Goal: Task Accomplishment & Management: Use online tool/utility

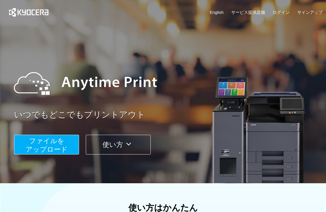
click at [54, 140] on span "ファイルを ​​アップロード" at bounding box center [47, 145] width 42 height 16
click at [53, 147] on span "ファイルを ​​アップロード" at bounding box center [47, 145] width 42 height 16
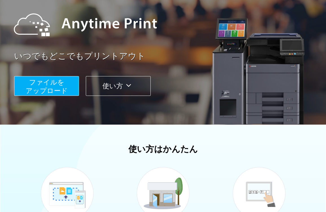
scroll to position [110, 0]
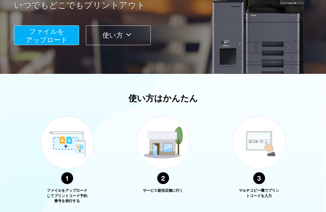
click at [50, 36] on span "ファイルを ​​アップロード" at bounding box center [47, 36] width 42 height 16
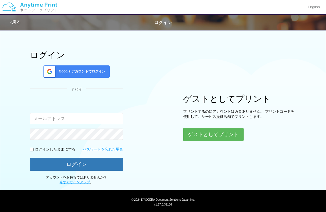
scroll to position [22, 0]
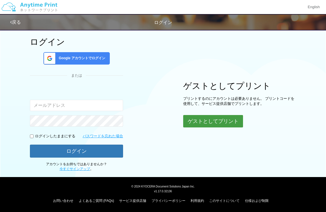
click at [214, 121] on button "ゲストとしてプリント" at bounding box center [213, 121] width 60 height 12
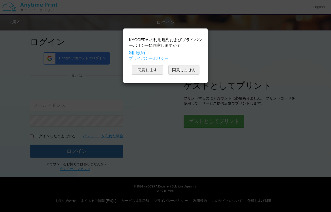
click at [152, 68] on button "同意します" at bounding box center [147, 70] width 31 height 10
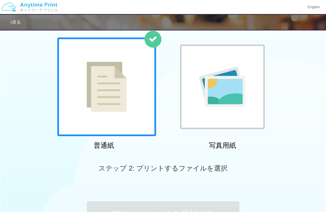
scroll to position [57, 0]
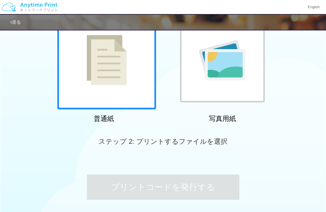
click at [117, 73] on div at bounding box center [106, 60] width 99 height 99
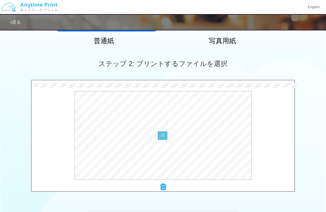
scroll to position [133, 0]
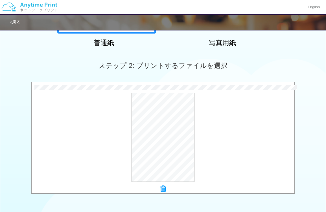
click at [52, 68] on div "ステップ 2: プリントするファイルを選択" at bounding box center [163, 66] width 326 height 32
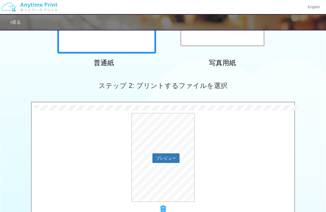
scroll to position [161, 0]
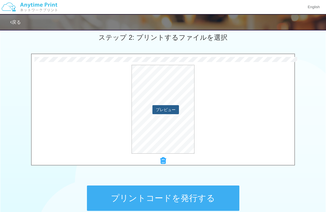
click at [163, 108] on button "プレビュー" at bounding box center [166, 109] width 27 height 9
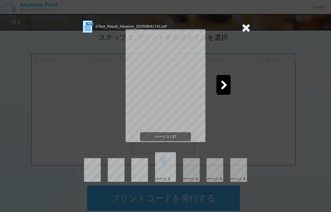
click at [225, 82] on icon at bounding box center [223, 86] width 7 height 10
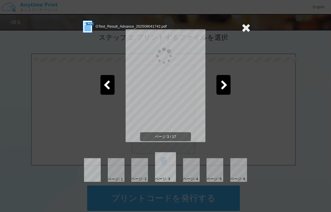
click at [225, 82] on icon at bounding box center [223, 86] width 7 height 10
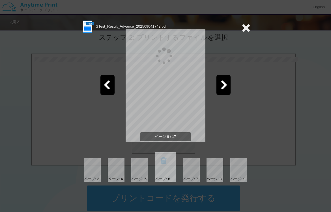
click at [225, 82] on icon at bounding box center [223, 86] width 7 height 10
click at [244, 25] on icon at bounding box center [245, 27] width 9 height 11
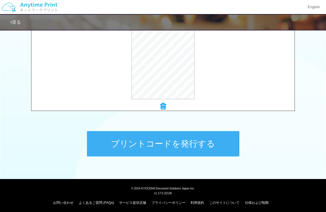
scroll to position [217, 0]
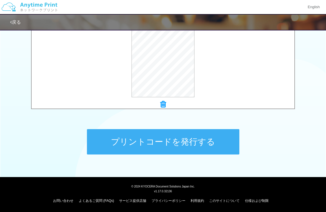
click at [174, 144] on button "プリントコードを発行する" at bounding box center [163, 141] width 153 height 25
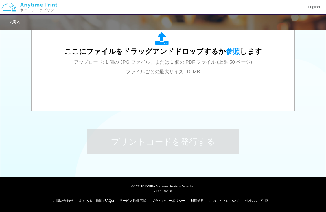
scroll to position [0, 0]
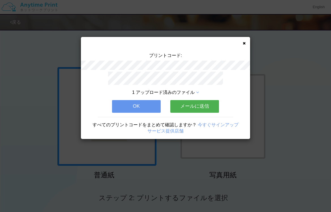
click at [145, 109] on button "OK" at bounding box center [136, 106] width 49 height 12
